Goal: Obtain resource: Obtain resource

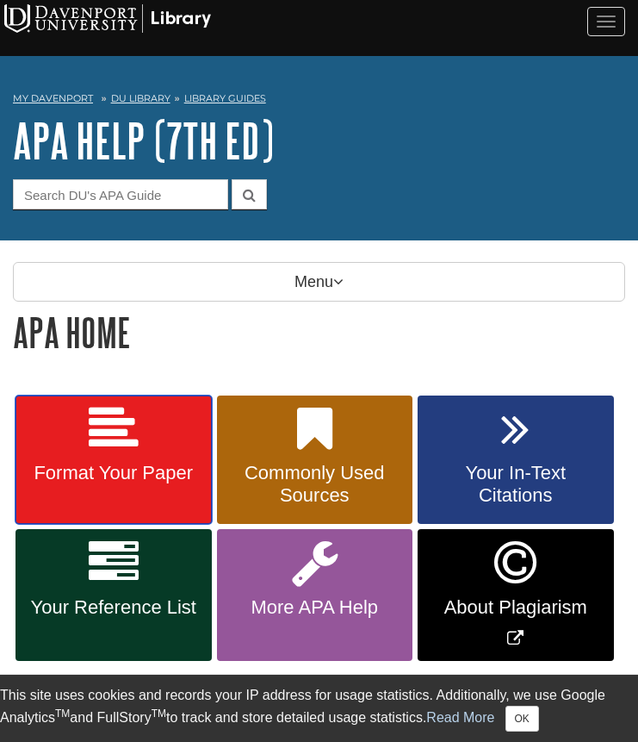
click at [183, 453] on link "Format Your Paper" at bounding box center [114, 459] width 196 height 129
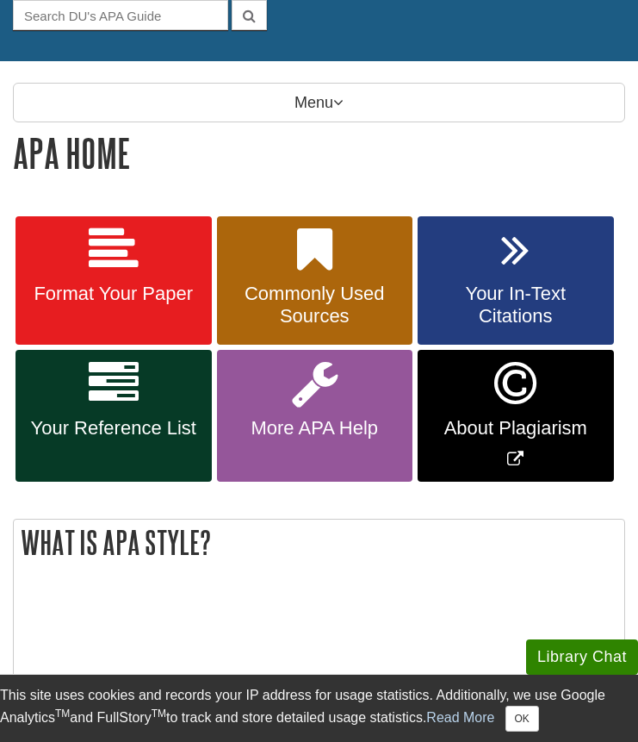
scroll to position [201, 0]
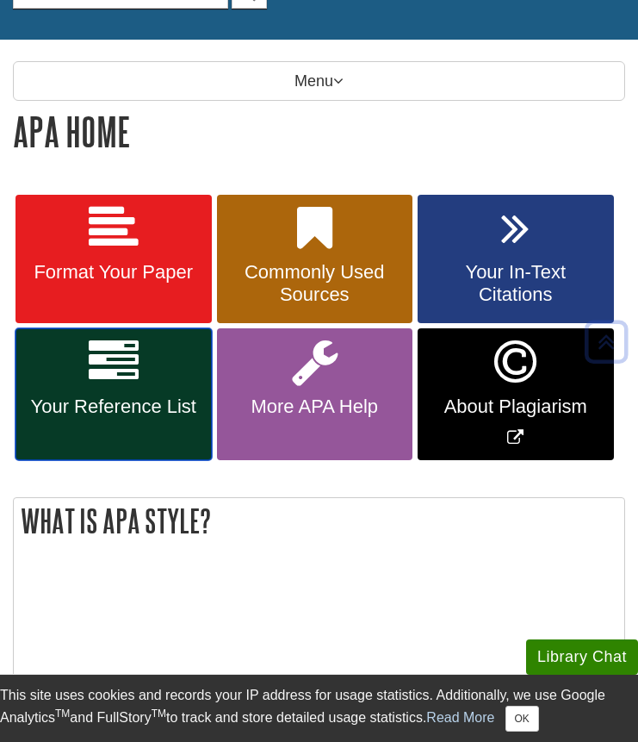
click at [161, 392] on link "Your Reference List" at bounding box center [114, 394] width 196 height 132
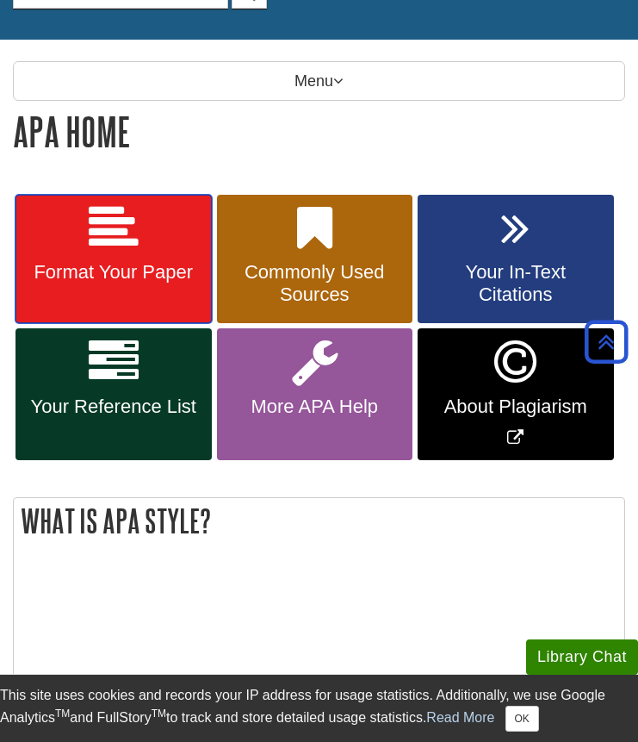
click at [157, 238] on link "Format Your Paper" at bounding box center [114, 259] width 196 height 129
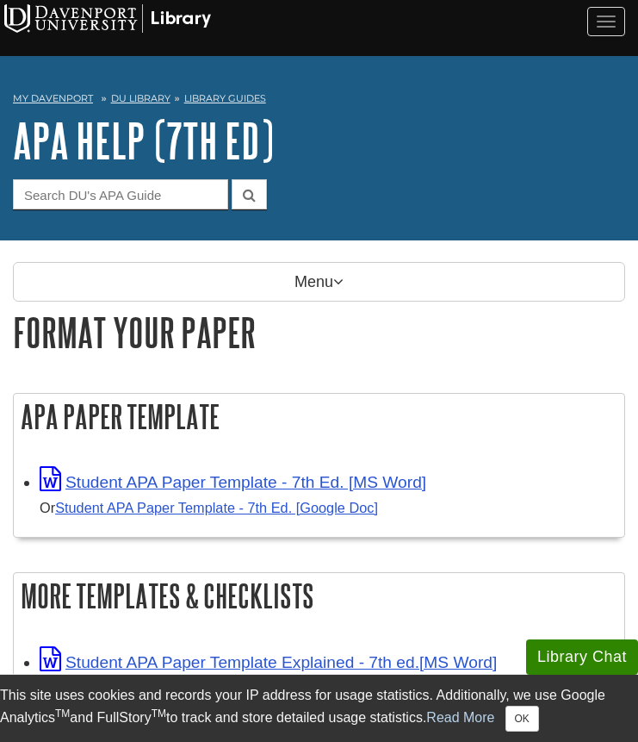
scroll to position [138, 0]
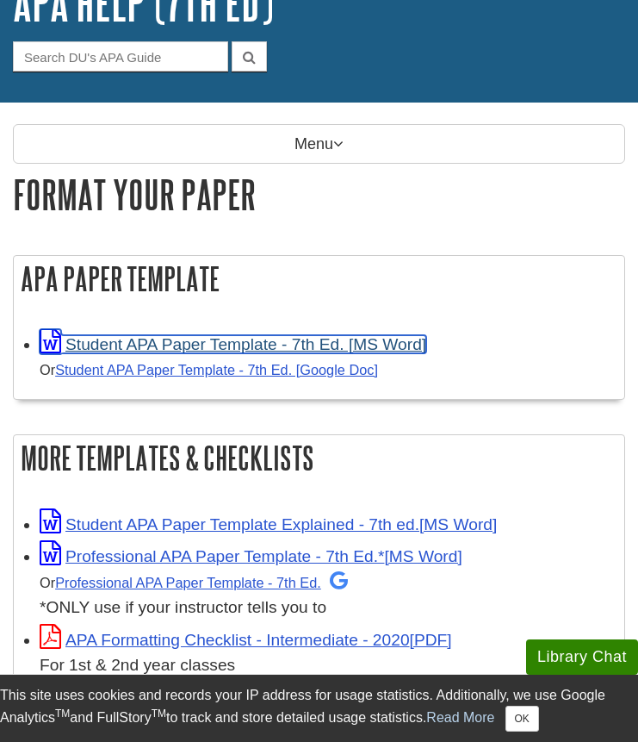
click at [186, 348] on link "Student APA Paper Template - 7th Ed. [MS Word]" at bounding box center [233, 344] width 387 height 18
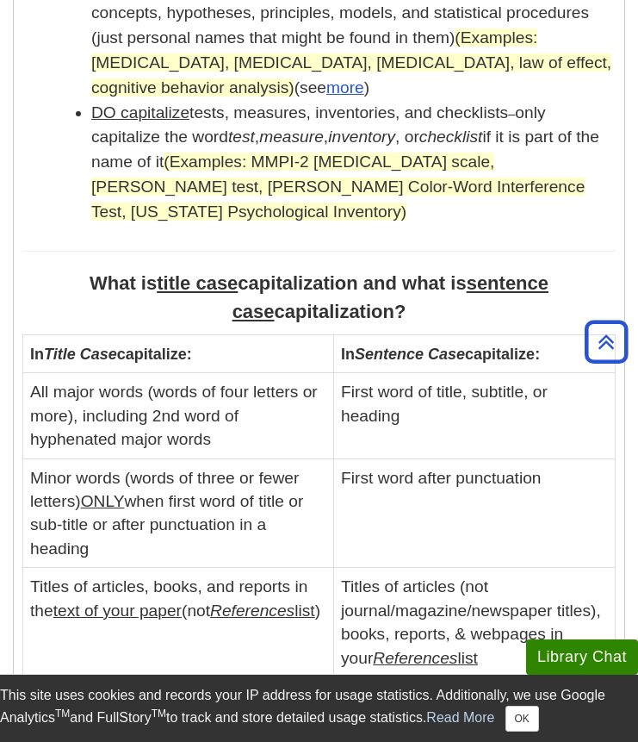
scroll to position [2048, 0]
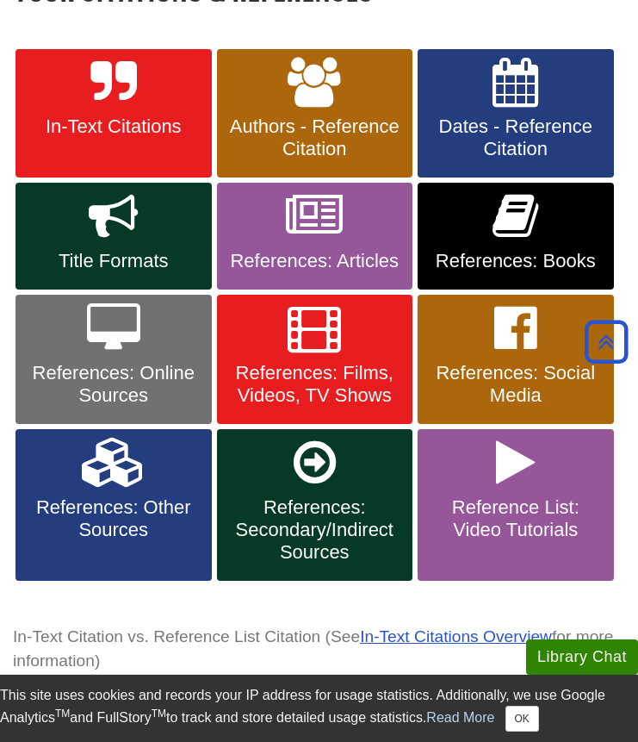
scroll to position [351, 0]
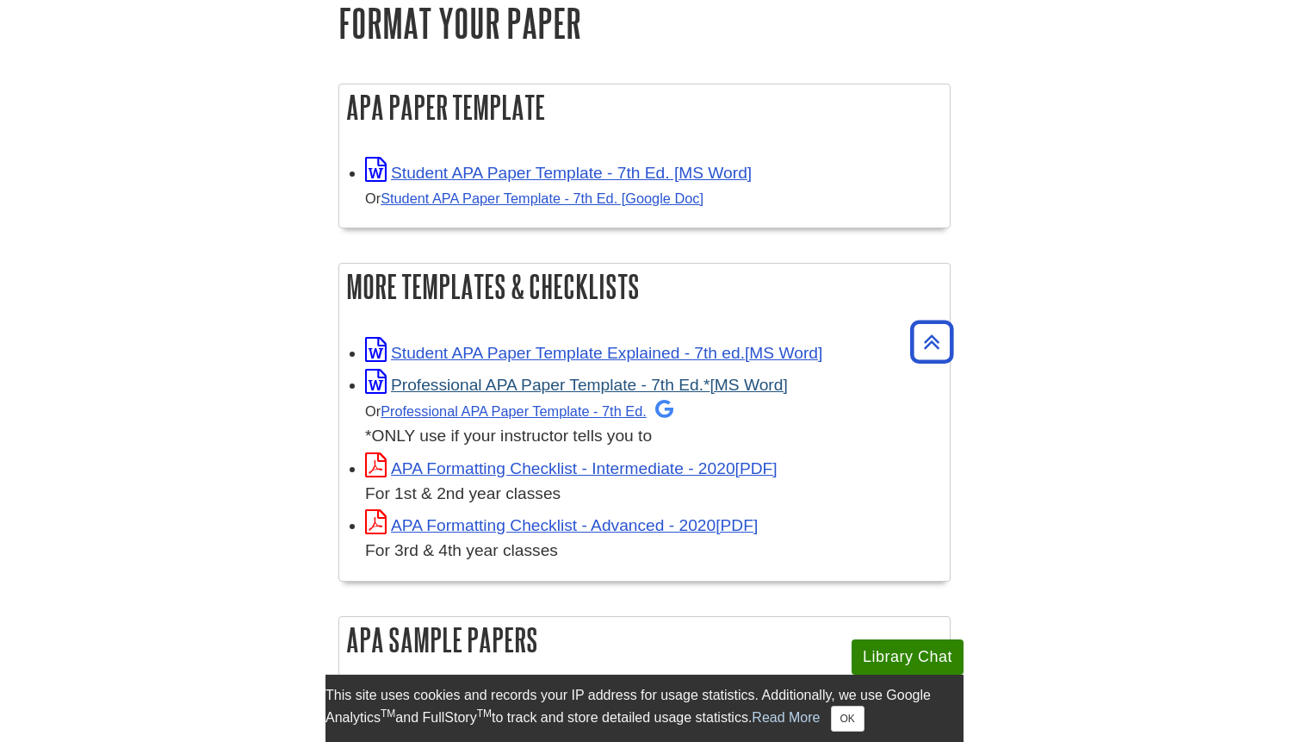
scroll to position [345, 0]
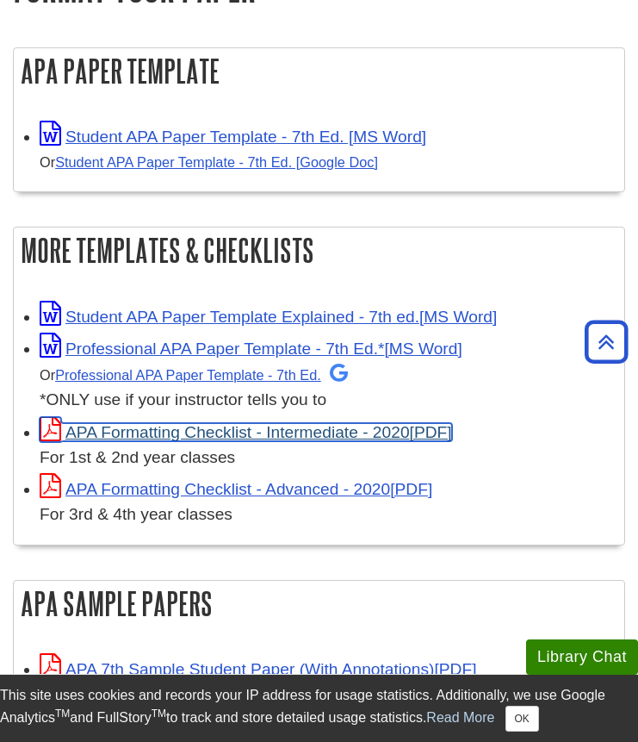
click at [232, 432] on link "APA Formatting Checklist - Intermediate - 2020" at bounding box center [246, 432] width 413 height 18
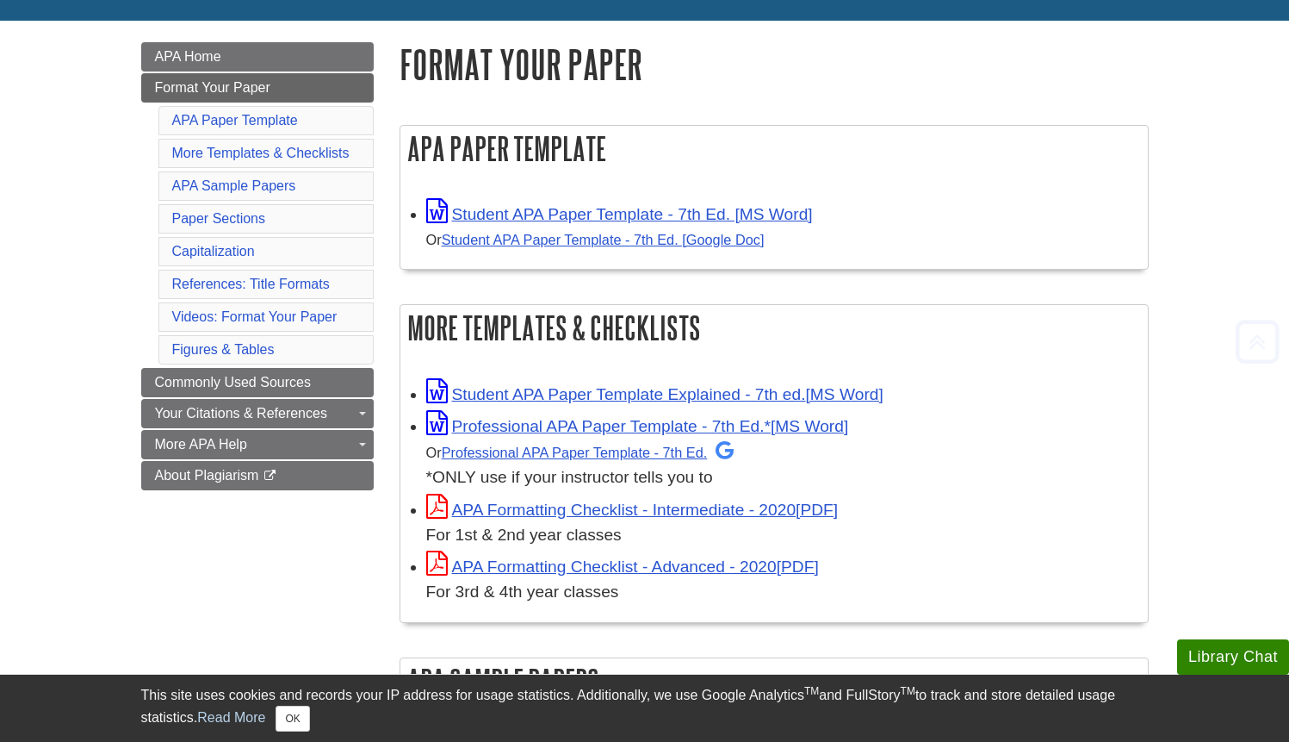
scroll to position [223, 0]
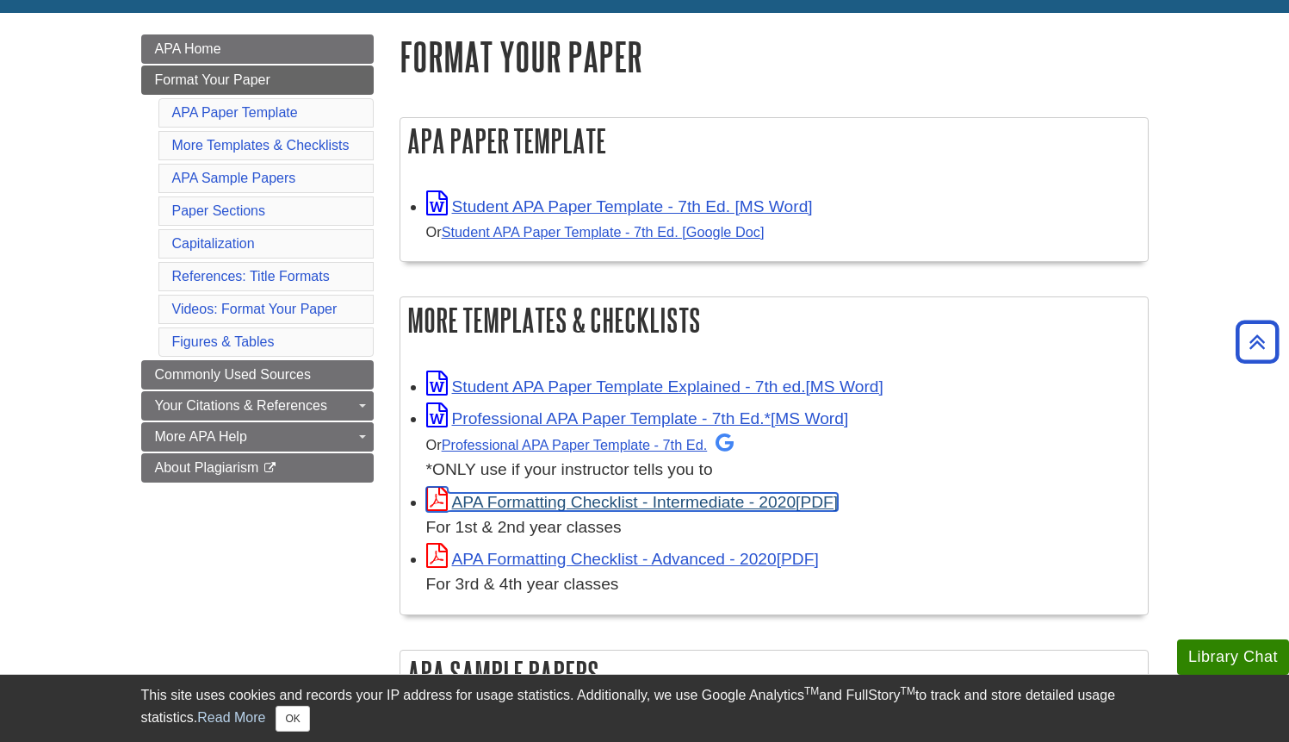
click at [556, 502] on link "APA Formatting Checklist - Intermediate - 2020" at bounding box center [632, 502] width 413 height 18
